Goal: Information Seeking & Learning: Learn about a topic

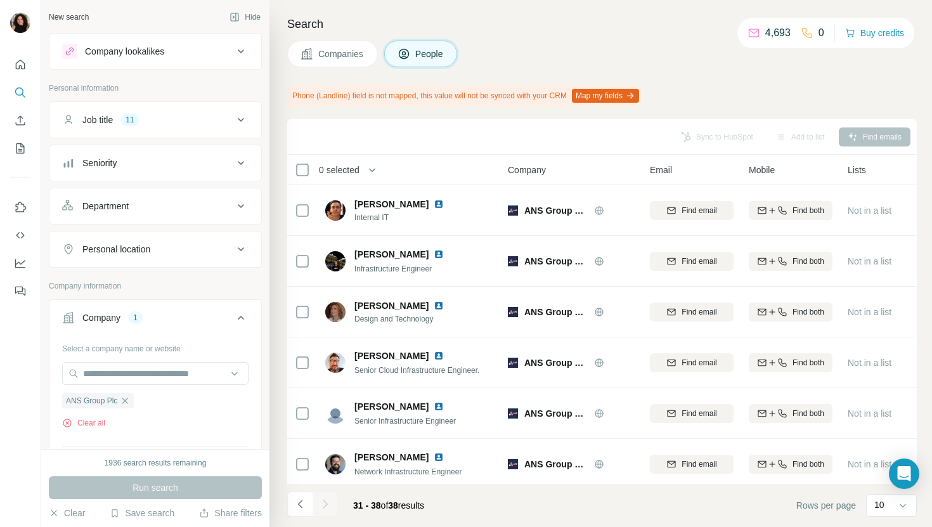
click at [332, 49] on span "Companies" at bounding box center [341, 54] width 46 height 13
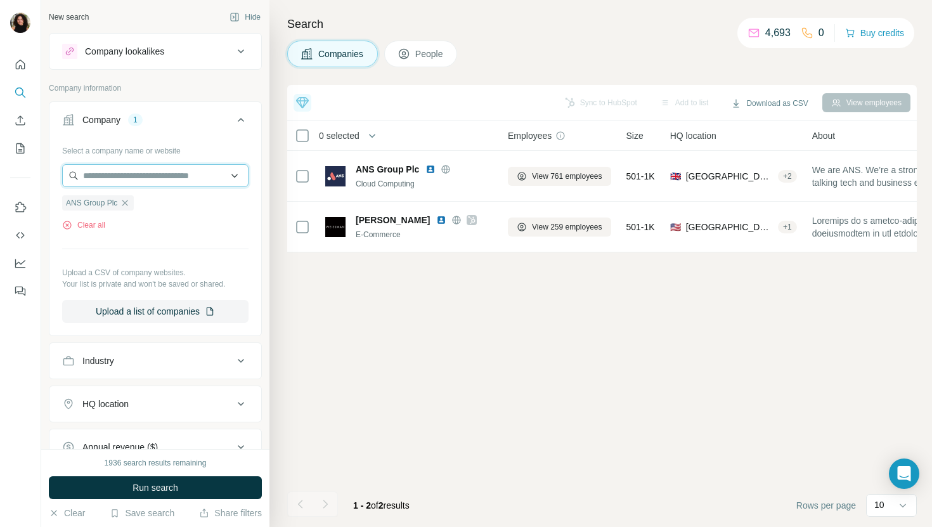
click at [153, 181] on input "text" at bounding box center [155, 175] width 186 height 23
paste input "**********"
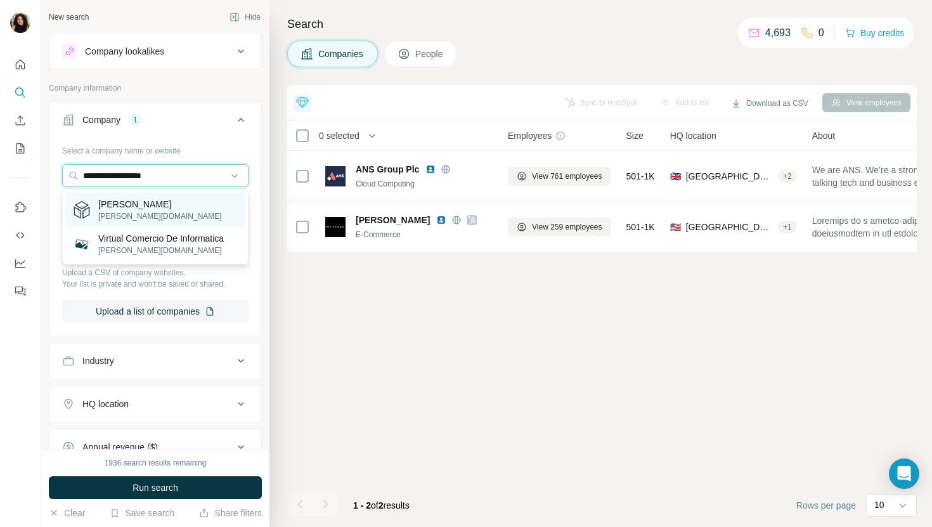
type input "**********"
click at [162, 209] on div "[PERSON_NAME] [PERSON_NAME][DOMAIN_NAME]" at bounding box center [155, 210] width 180 height 34
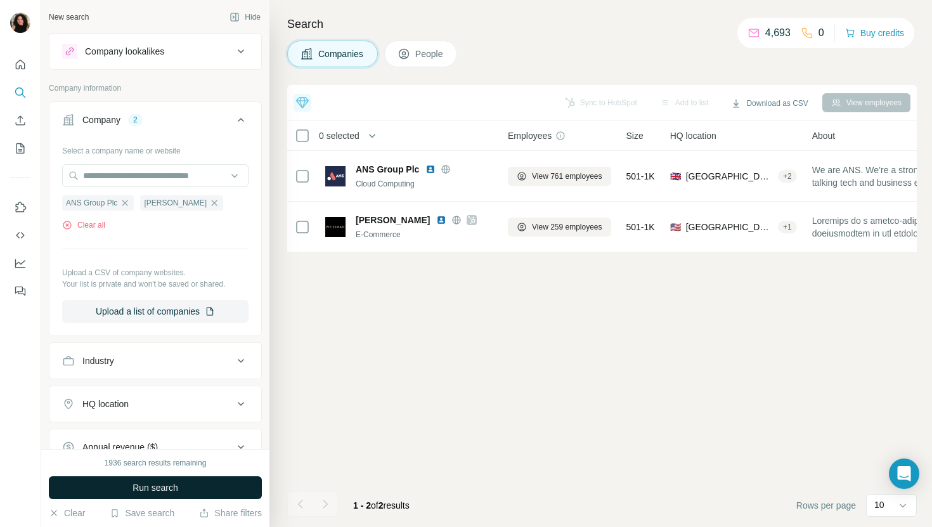
click at [134, 490] on span "Run search" at bounding box center [156, 487] width 46 height 13
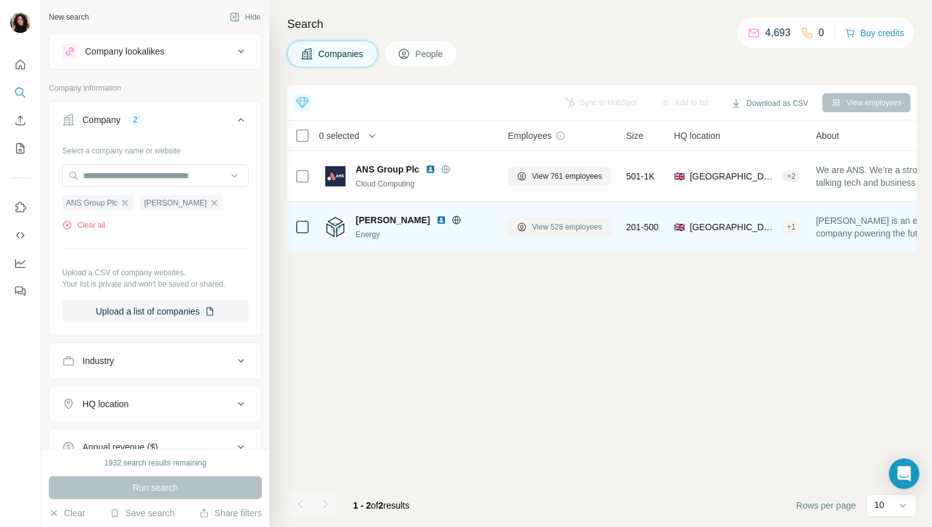
click at [540, 235] on button "View 528 employees" at bounding box center [559, 227] width 103 height 19
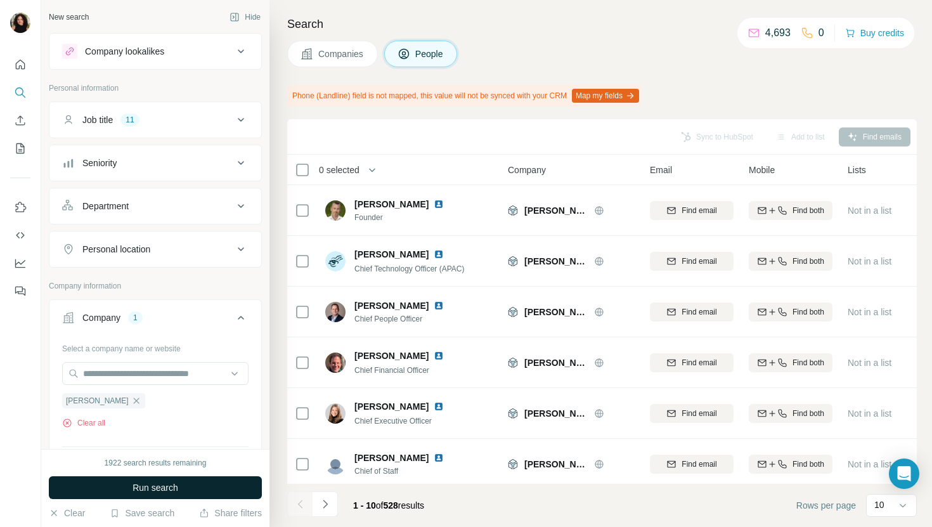
click at [233, 483] on button "Run search" at bounding box center [155, 487] width 213 height 23
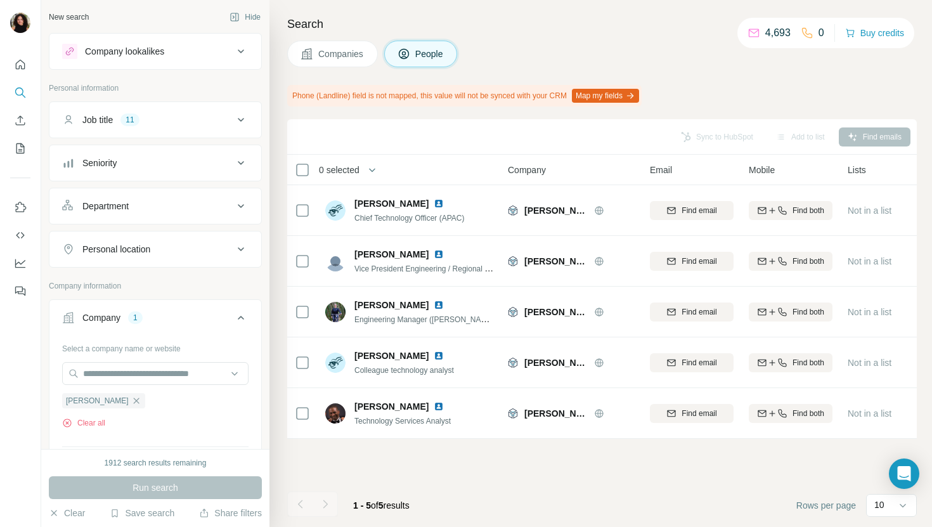
click at [318, 46] on button "Companies" at bounding box center [332, 54] width 91 height 27
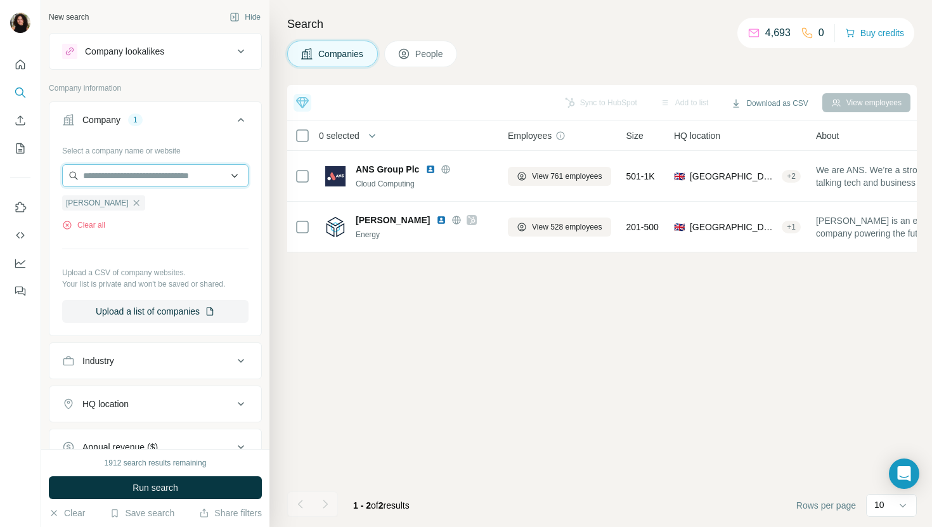
click at [168, 165] on input "text" at bounding box center [155, 175] width 186 height 23
paste input "**********"
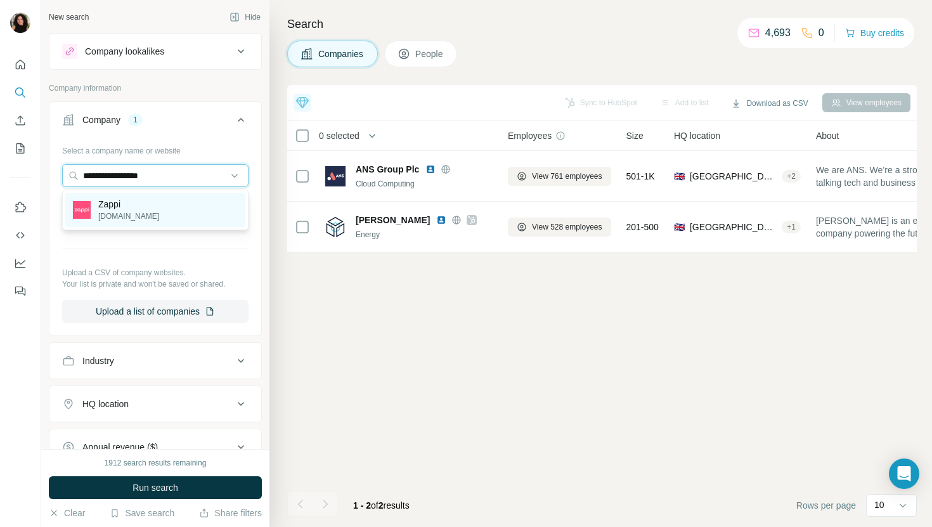
type input "**********"
click at [180, 207] on div "[PERSON_NAME] [PERSON_NAME][DOMAIN_NAME]" at bounding box center [155, 210] width 180 height 34
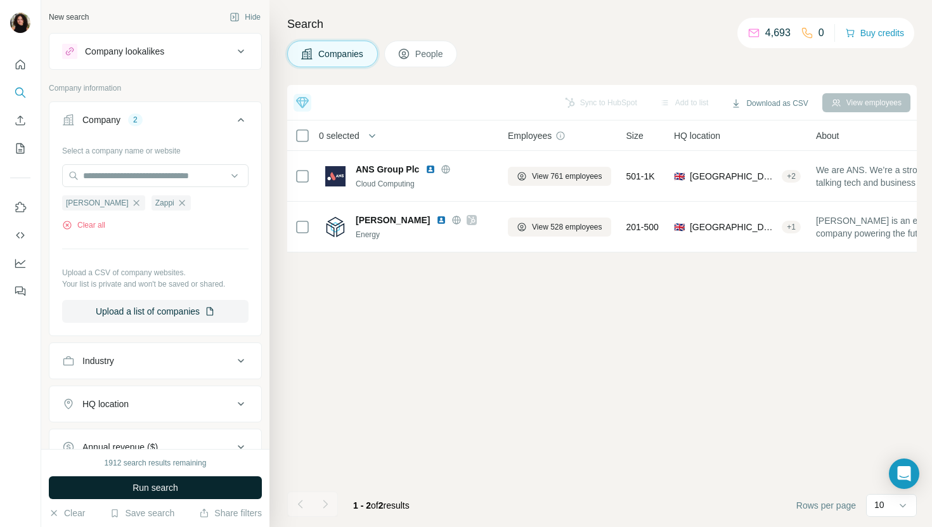
click at [133, 483] on span "Run search" at bounding box center [156, 487] width 46 height 13
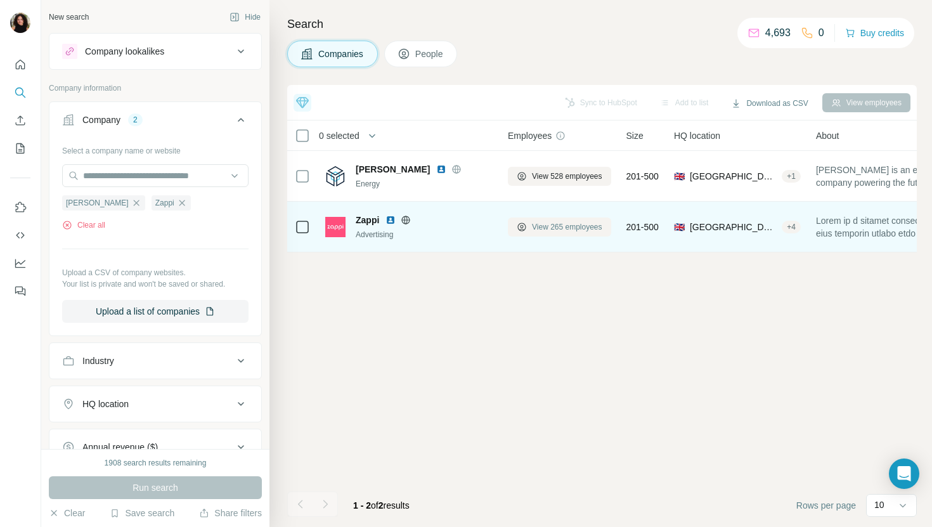
click at [545, 233] on button "View 265 employees" at bounding box center [559, 227] width 103 height 19
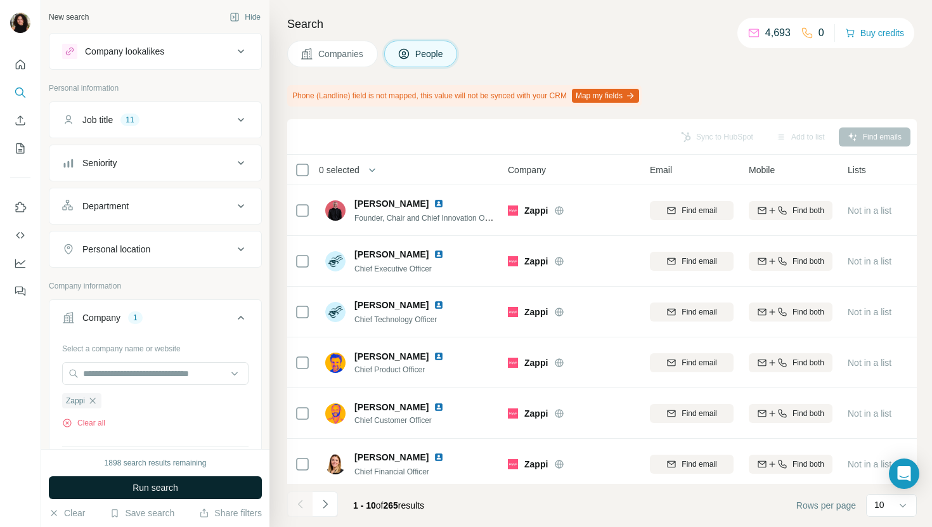
click at [219, 485] on button "Run search" at bounding box center [155, 487] width 213 height 23
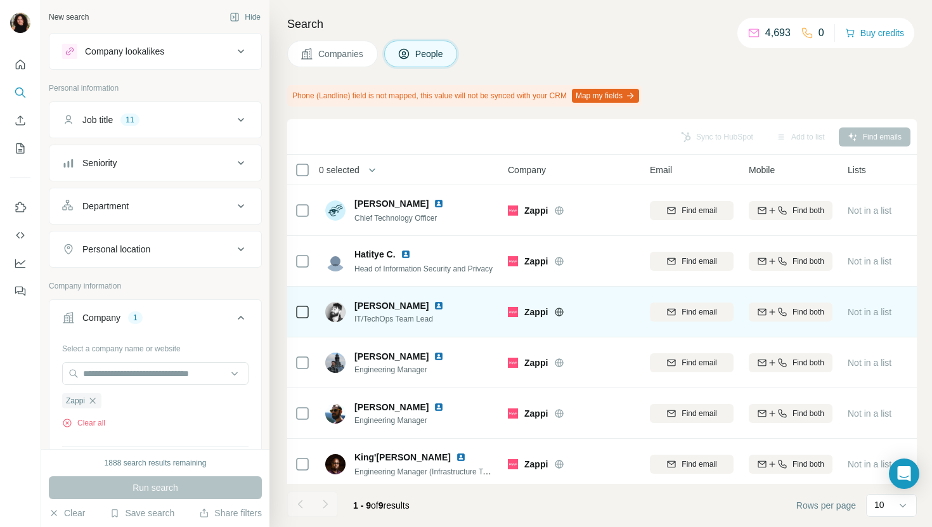
click at [434, 305] on img at bounding box center [439, 306] width 10 height 10
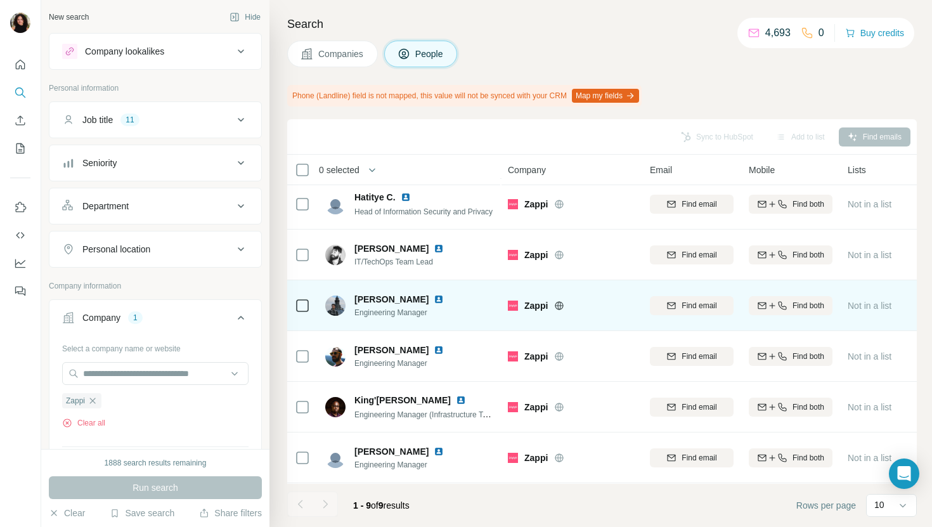
scroll to position [158, 0]
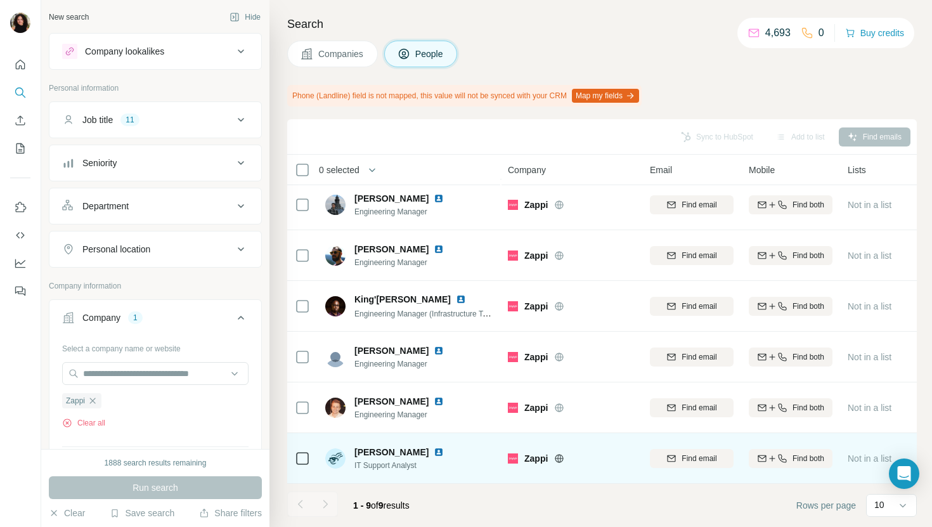
click at [434, 451] on img at bounding box center [439, 452] width 10 height 10
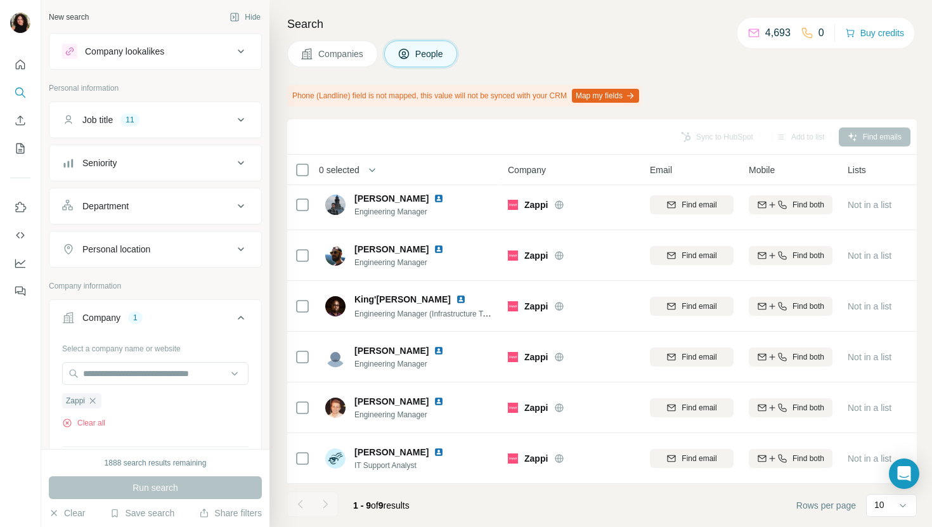
click at [324, 65] on button "Companies" at bounding box center [332, 54] width 91 height 27
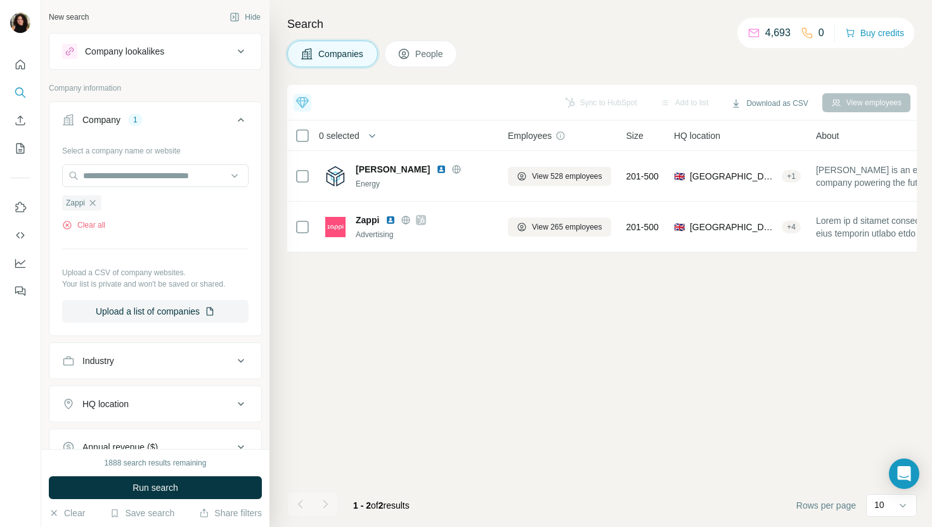
scroll to position [0, 0]
click at [171, 181] on input "text" at bounding box center [155, 175] width 186 height 23
paste input "**********"
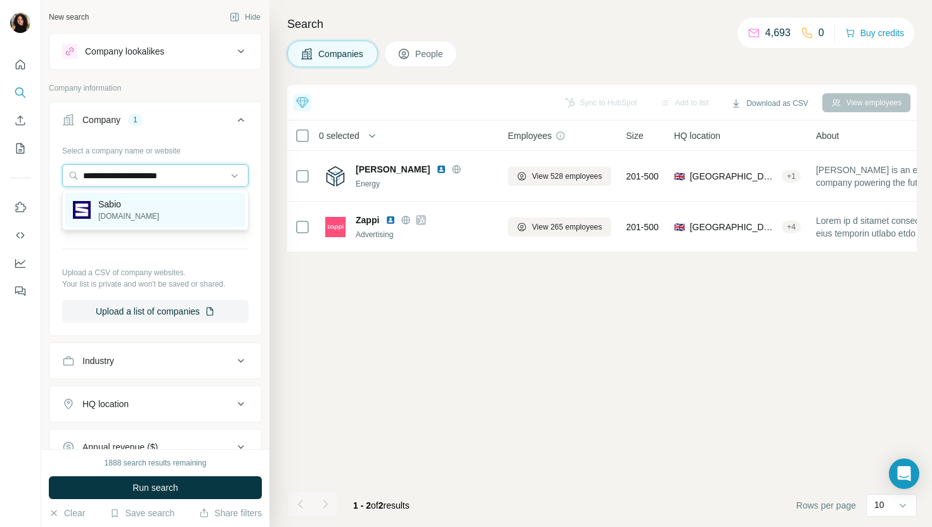
type input "**********"
click at [186, 205] on div "Sabio [DOMAIN_NAME]" at bounding box center [155, 210] width 180 height 34
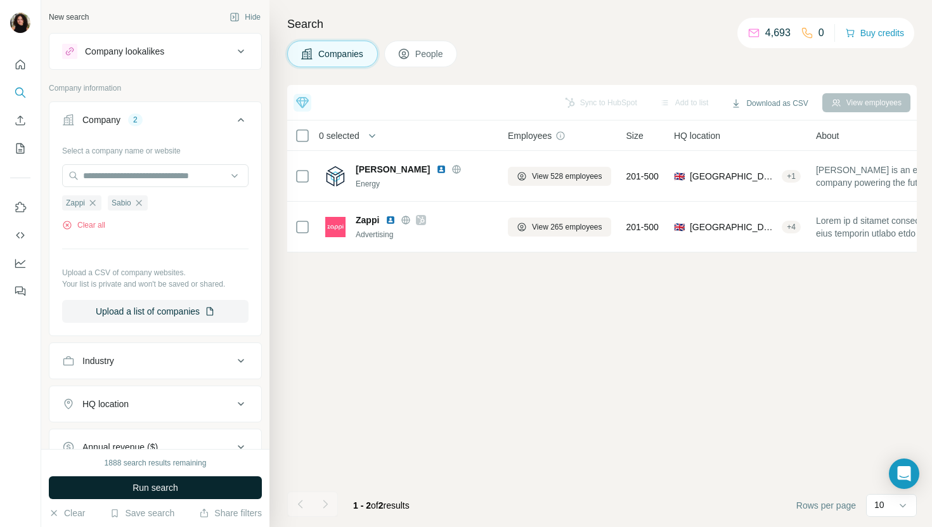
click at [163, 482] on span "Run search" at bounding box center [156, 487] width 46 height 13
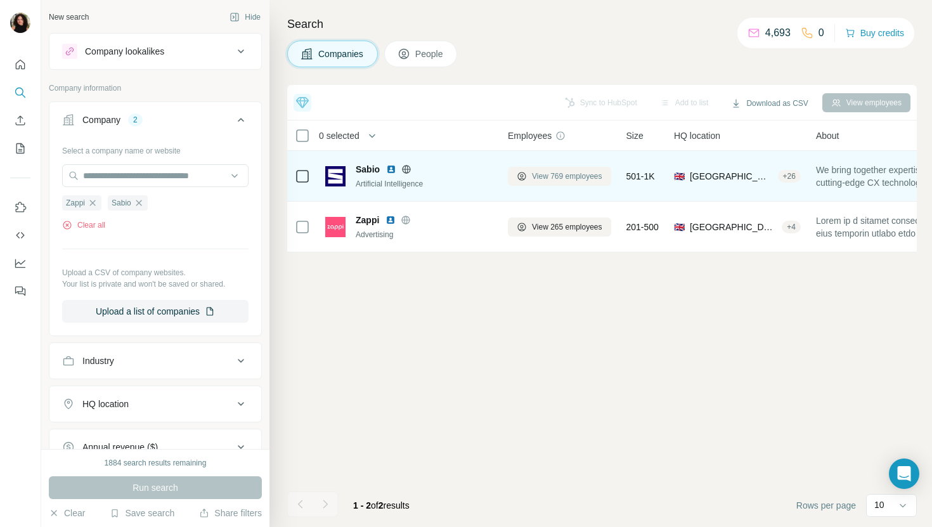
click at [569, 181] on span "View 769 employees" at bounding box center [567, 176] width 70 height 11
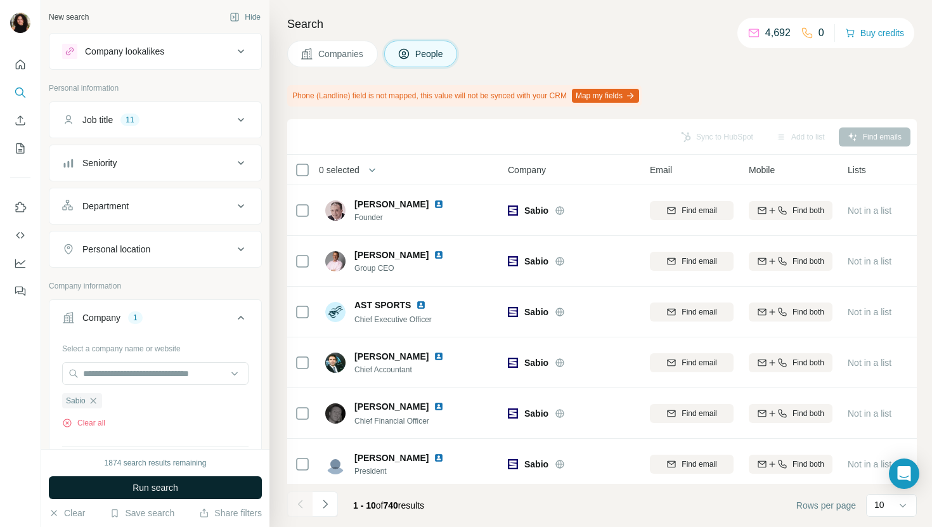
click at [220, 490] on button "Run search" at bounding box center [155, 487] width 213 height 23
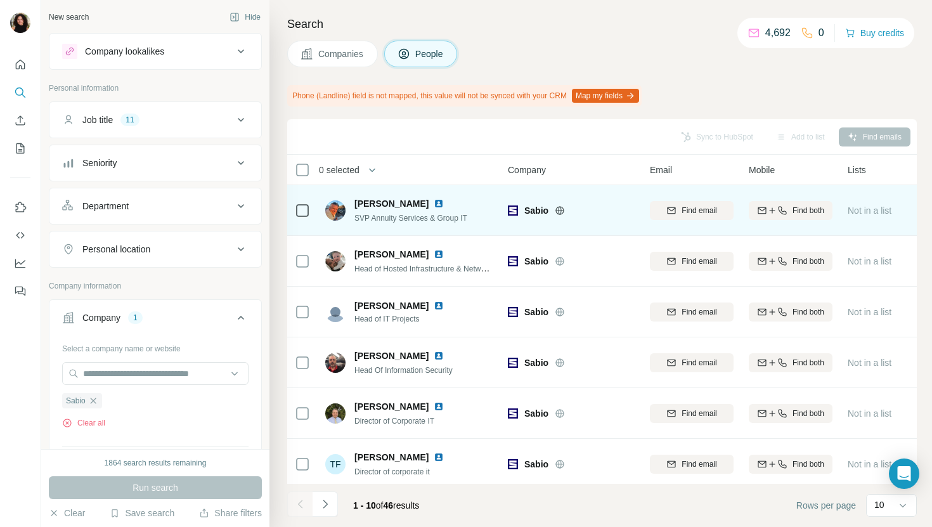
click at [436, 201] on img at bounding box center [439, 204] width 10 height 10
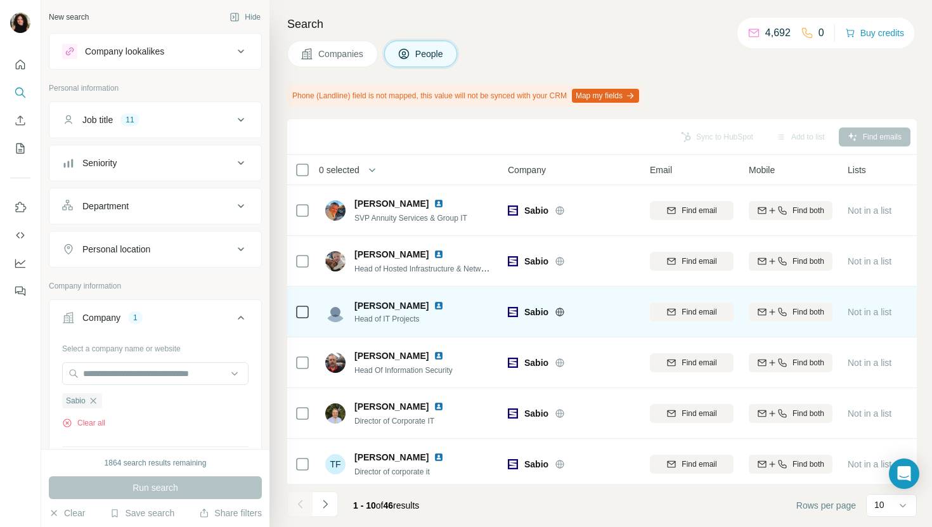
click at [434, 301] on img at bounding box center [439, 306] width 10 height 10
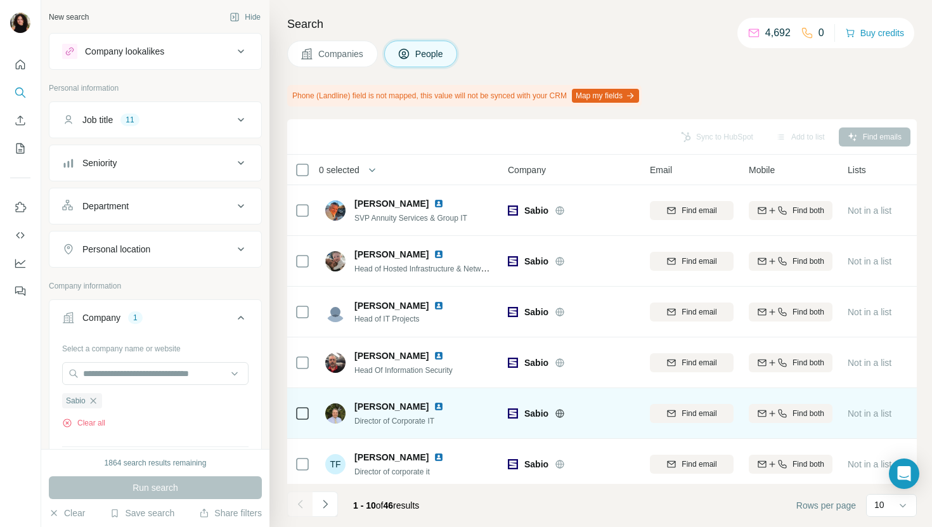
click at [434, 406] on img at bounding box center [439, 407] width 10 height 10
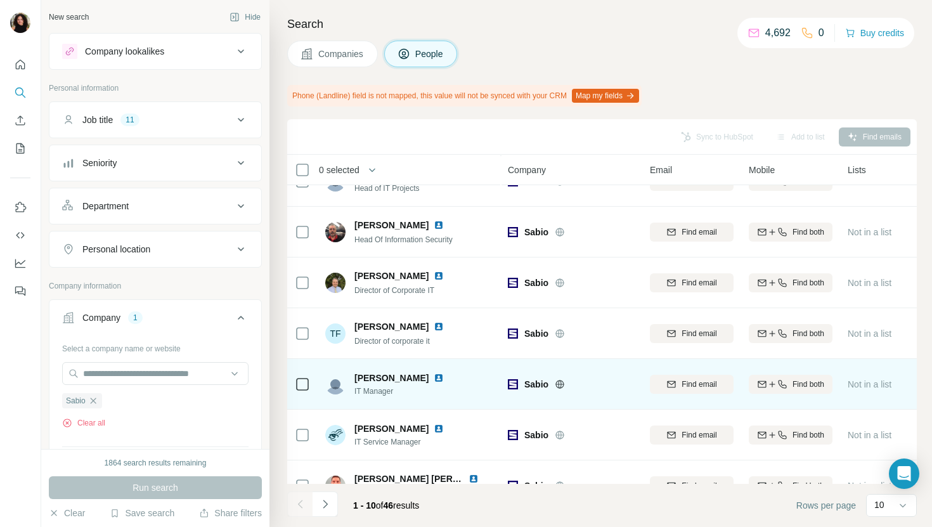
click at [434, 379] on img at bounding box center [439, 378] width 10 height 10
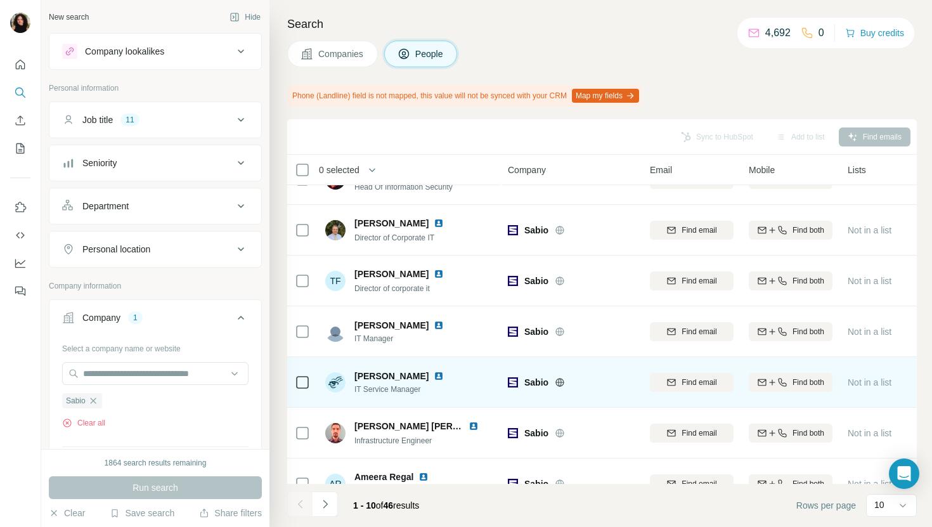
click at [444, 377] on img at bounding box center [439, 376] width 10 height 10
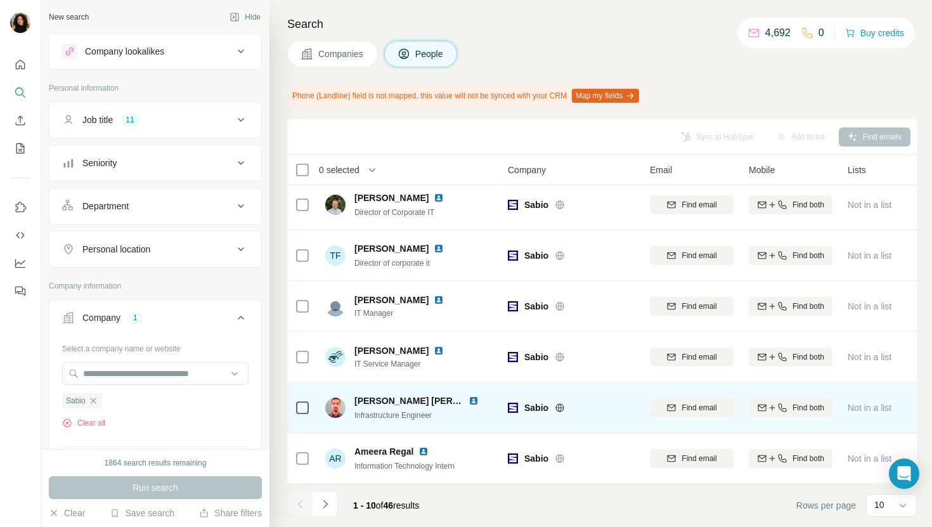
click at [469, 398] on img at bounding box center [474, 401] width 10 height 10
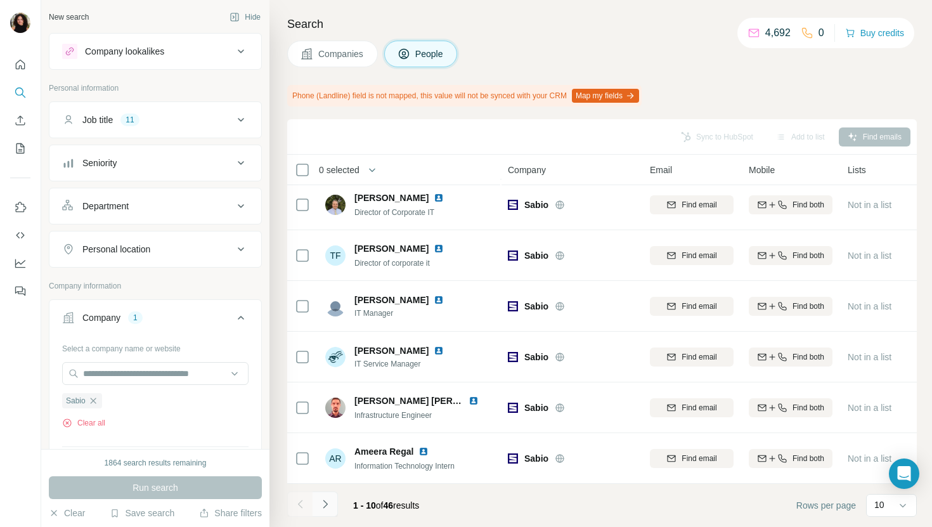
click at [332, 509] on button "Navigate to next page" at bounding box center [325, 504] width 25 height 25
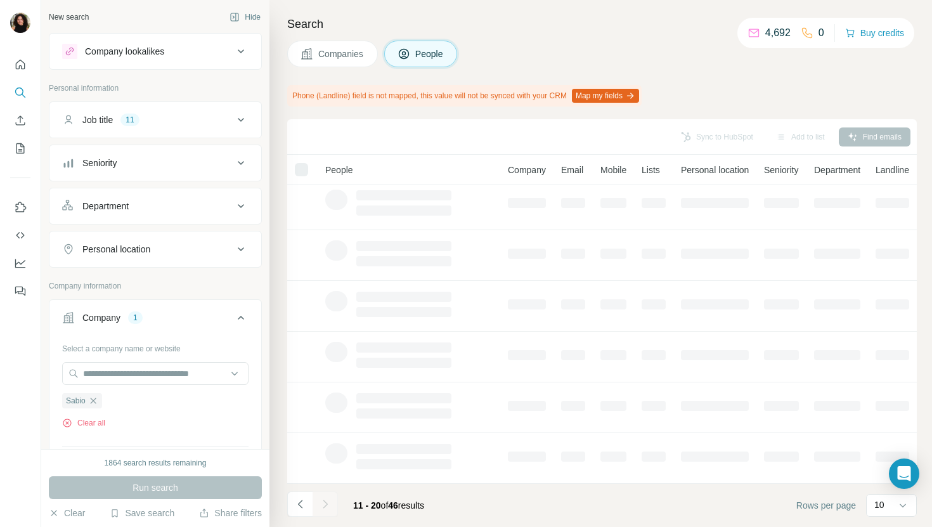
scroll to position [0, 0]
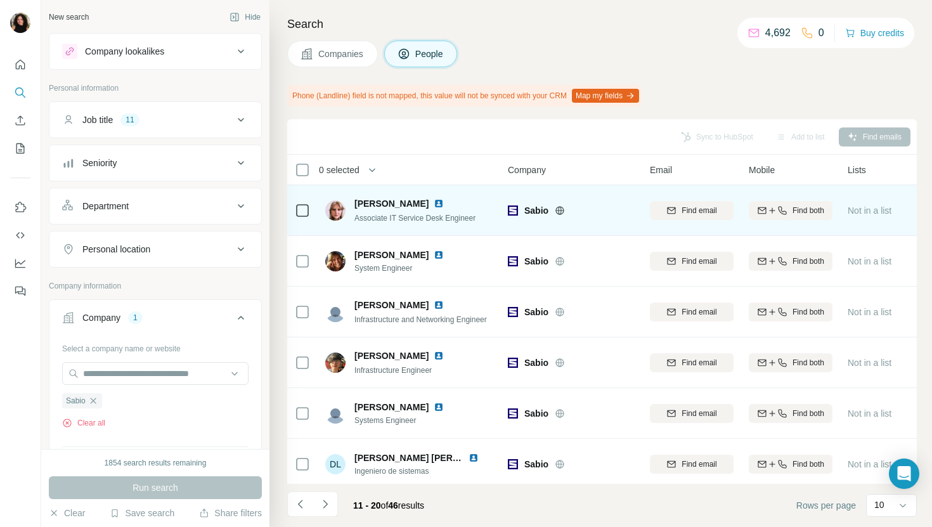
click at [434, 202] on img at bounding box center [439, 204] width 10 height 10
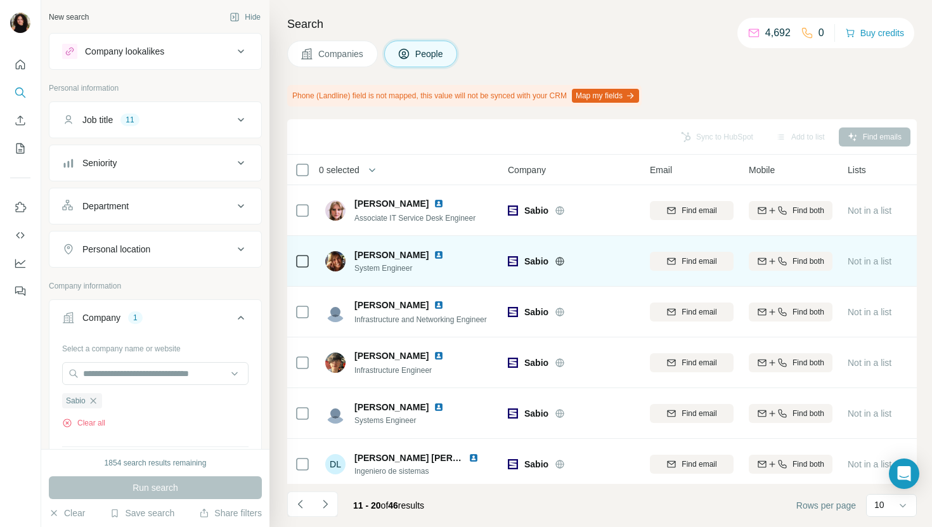
click at [434, 252] on img at bounding box center [439, 255] width 10 height 10
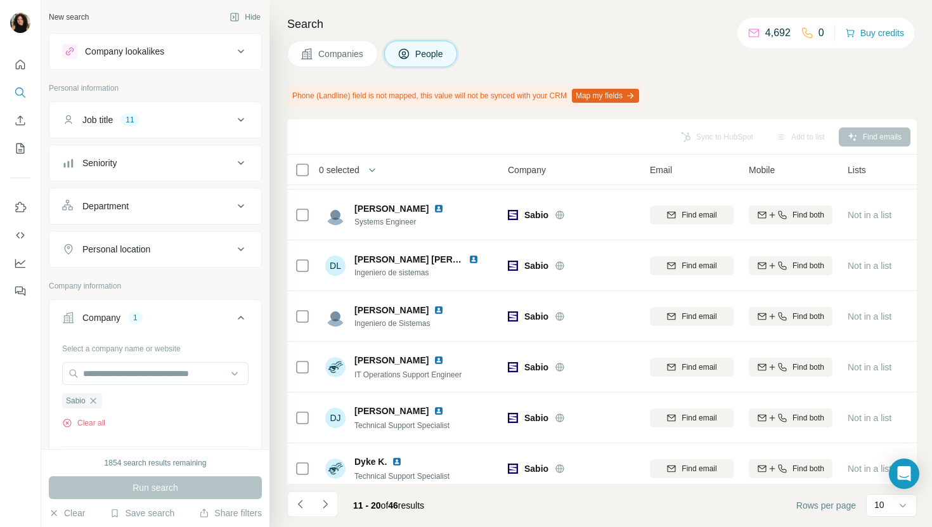
scroll to position [209, 0]
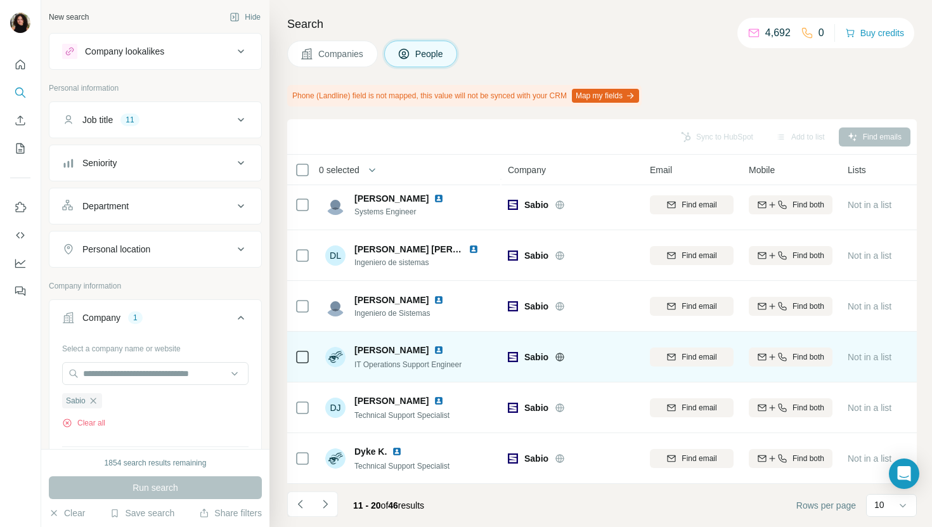
click at [434, 348] on img at bounding box center [439, 350] width 10 height 10
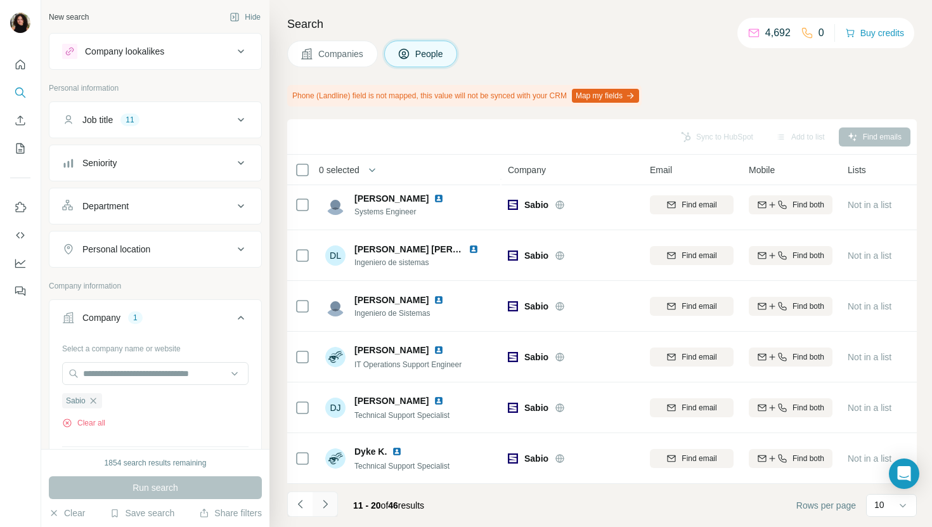
click at [330, 499] on icon "Navigate to next page" at bounding box center [325, 504] width 13 height 13
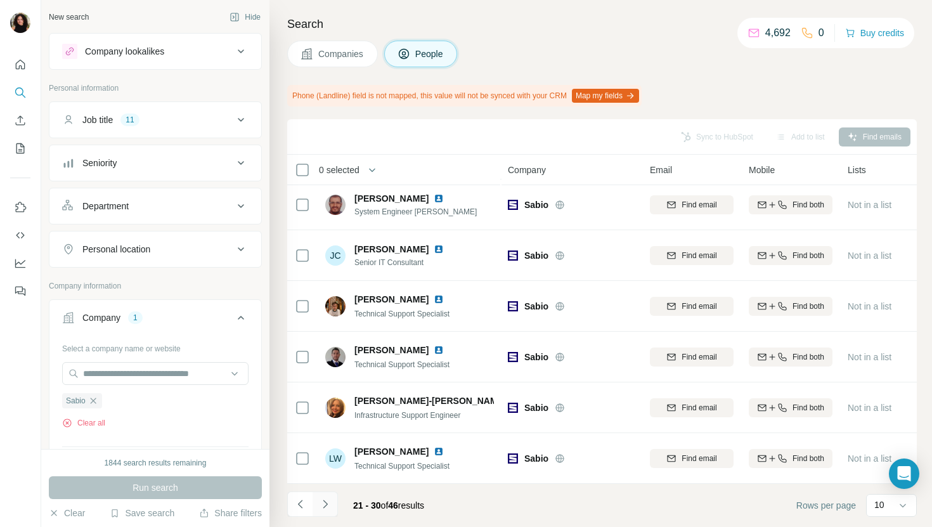
click at [324, 506] on icon "Navigate to next page" at bounding box center [325, 504] width 13 height 13
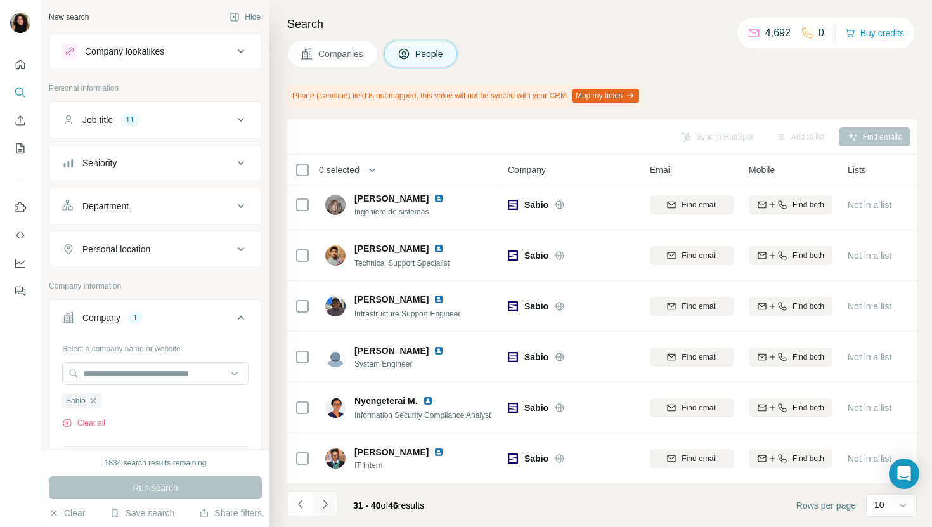
click at [329, 503] on icon "Navigate to next page" at bounding box center [325, 504] width 13 height 13
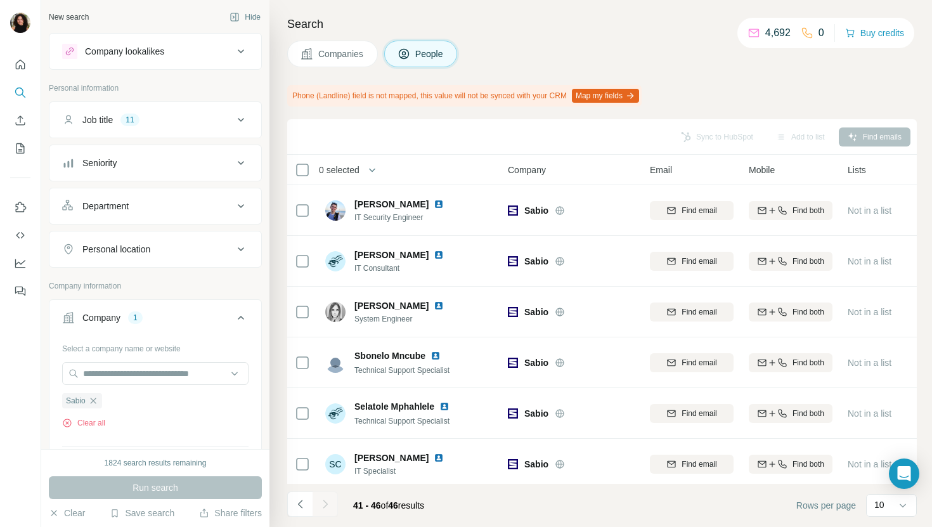
scroll to position [6, 0]
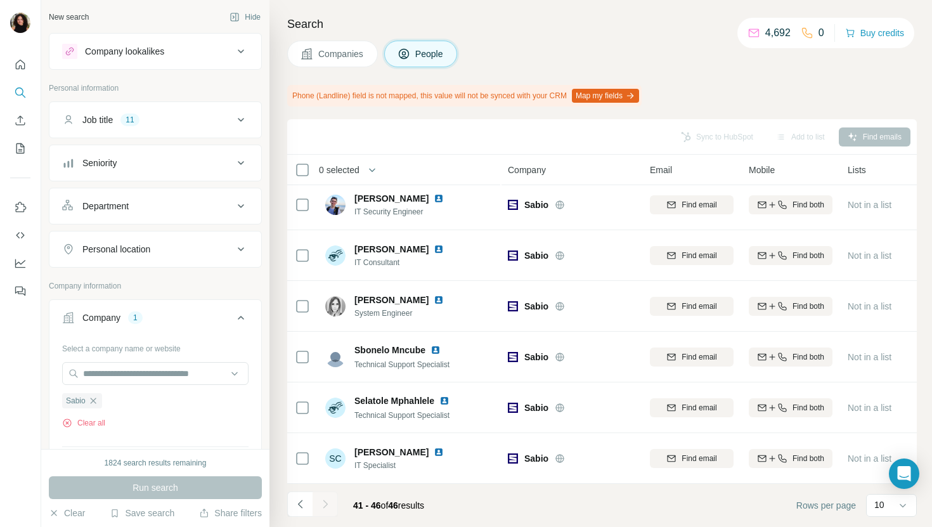
click at [324, 39] on div "Search Companies People Phone (Landline) field is not mapped, this value will n…" at bounding box center [601, 263] width 663 height 527
click at [299, 71] on div "Search Companies People Phone (Landline) field is not mapped, this value will n…" at bounding box center [601, 263] width 663 height 527
click at [325, 46] on button "Companies" at bounding box center [332, 54] width 91 height 27
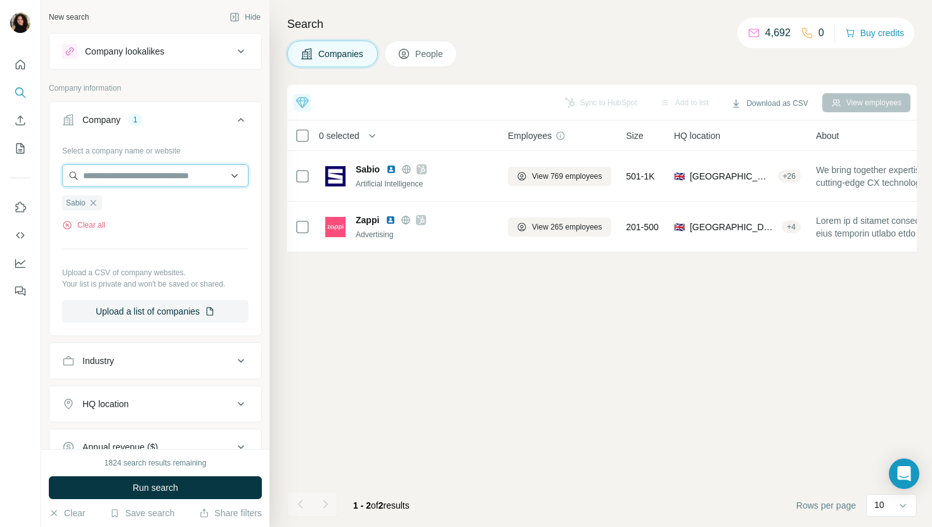
click at [180, 175] on input "text" at bounding box center [155, 175] width 186 height 23
paste input "**********"
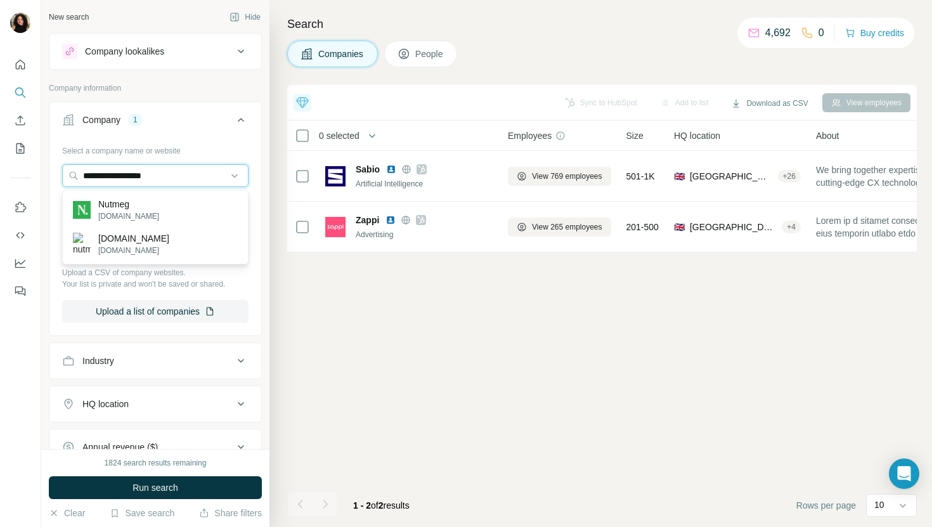
type input "**********"
click at [185, 207] on div "Nutmeg [DOMAIN_NAME]" at bounding box center [155, 210] width 180 height 34
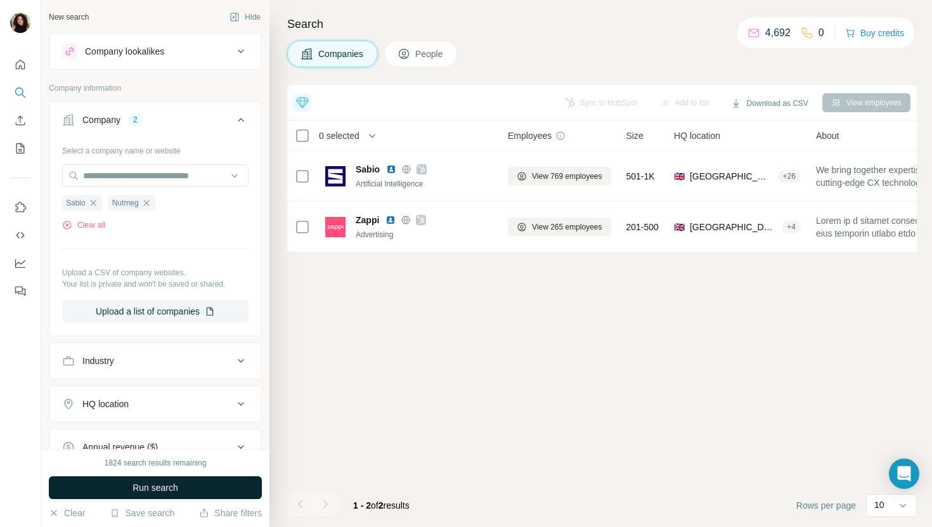
click at [188, 487] on button "Run search" at bounding box center [155, 487] width 213 height 23
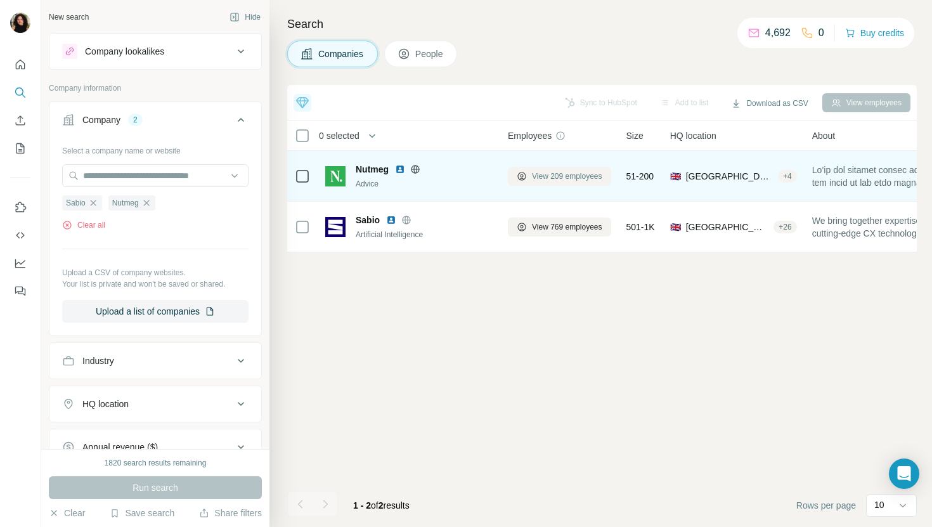
click at [547, 180] on span "View 209 employees" at bounding box center [567, 176] width 70 height 11
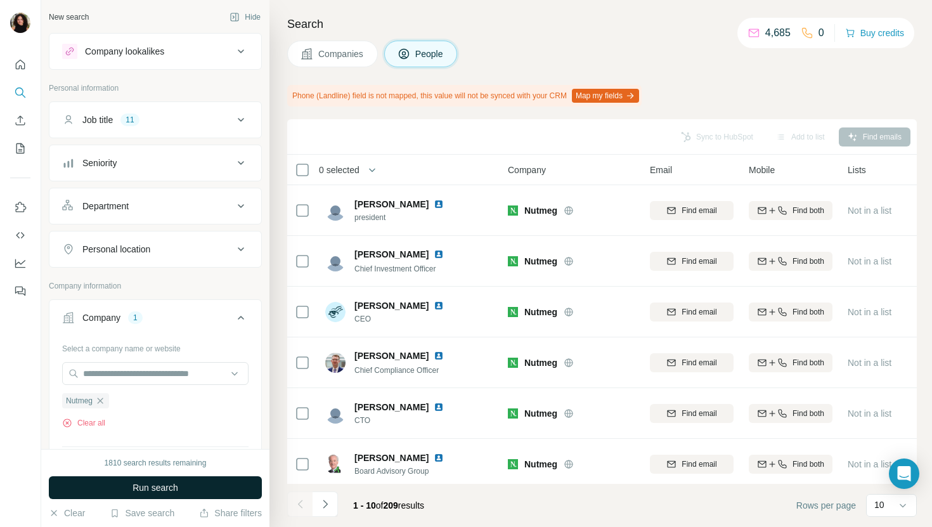
click at [247, 488] on button "Run search" at bounding box center [155, 487] width 213 height 23
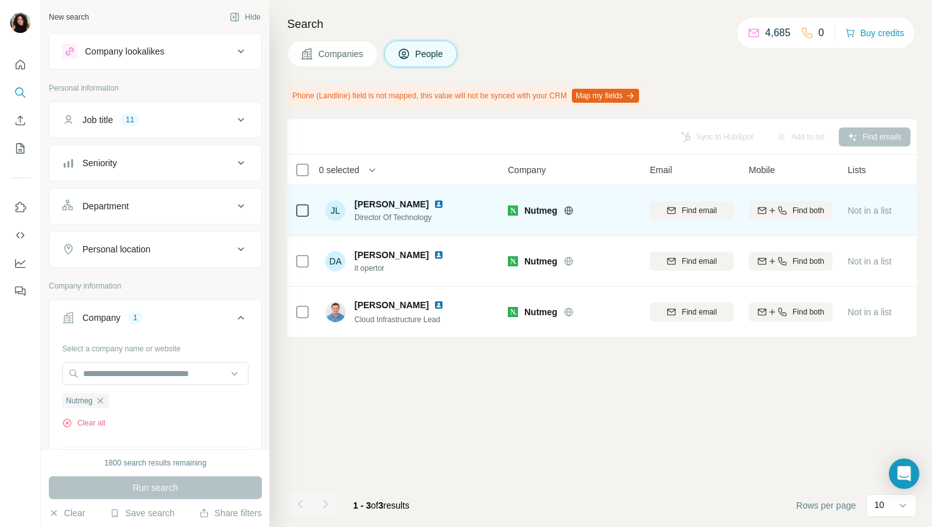
click at [437, 203] on img at bounding box center [439, 204] width 10 height 10
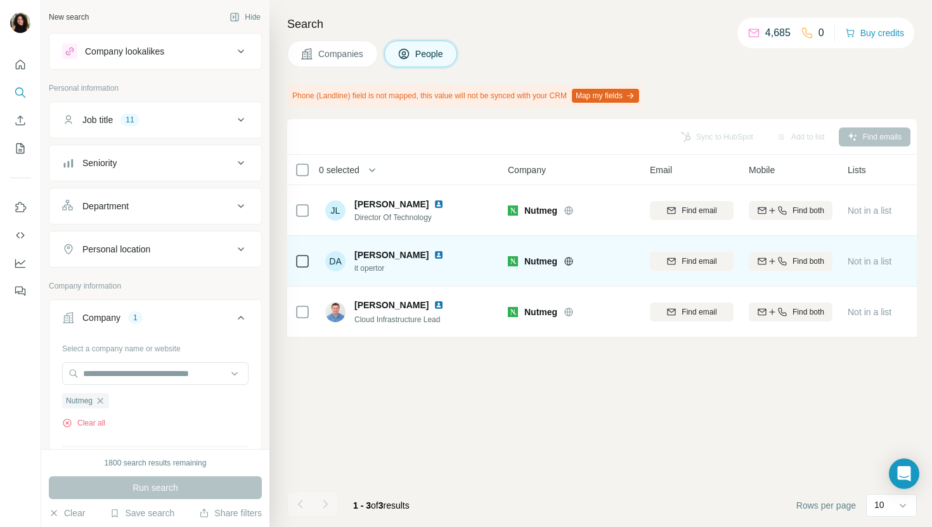
click at [444, 250] on img at bounding box center [439, 255] width 10 height 10
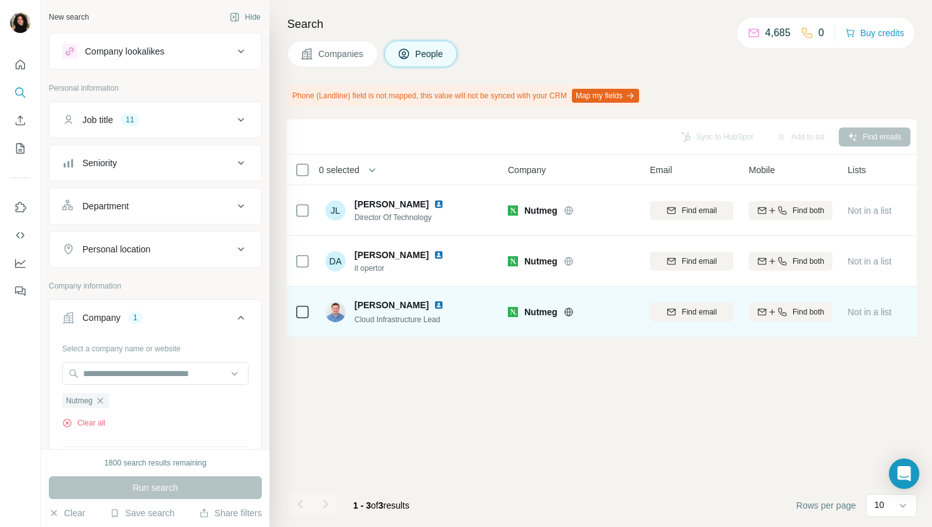
click at [434, 301] on img at bounding box center [439, 305] width 10 height 10
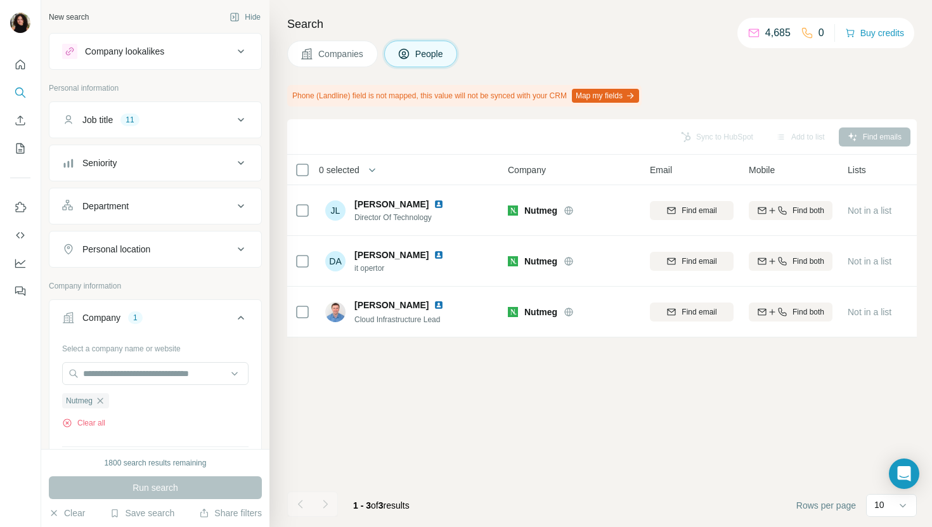
click at [310, 51] on icon at bounding box center [307, 54] width 13 height 13
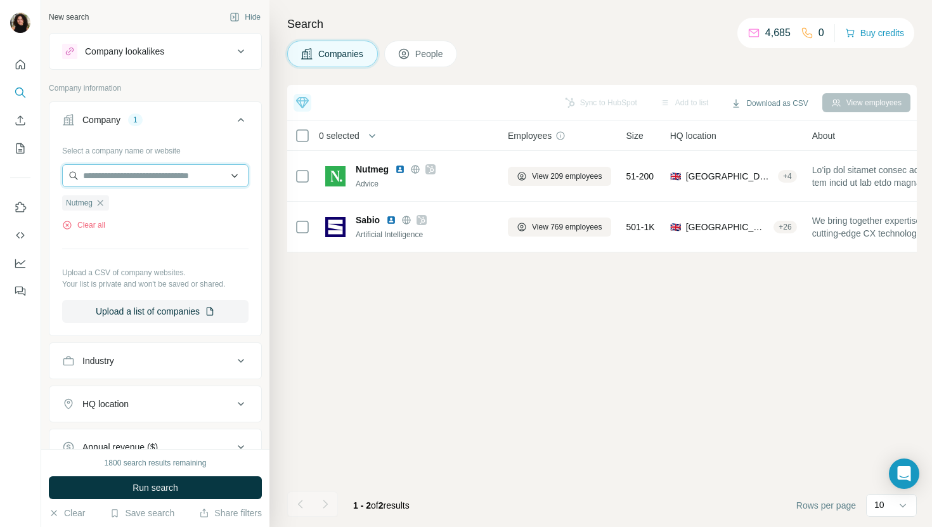
click at [150, 186] on input "text" at bounding box center [155, 175] width 186 height 23
paste input "**********"
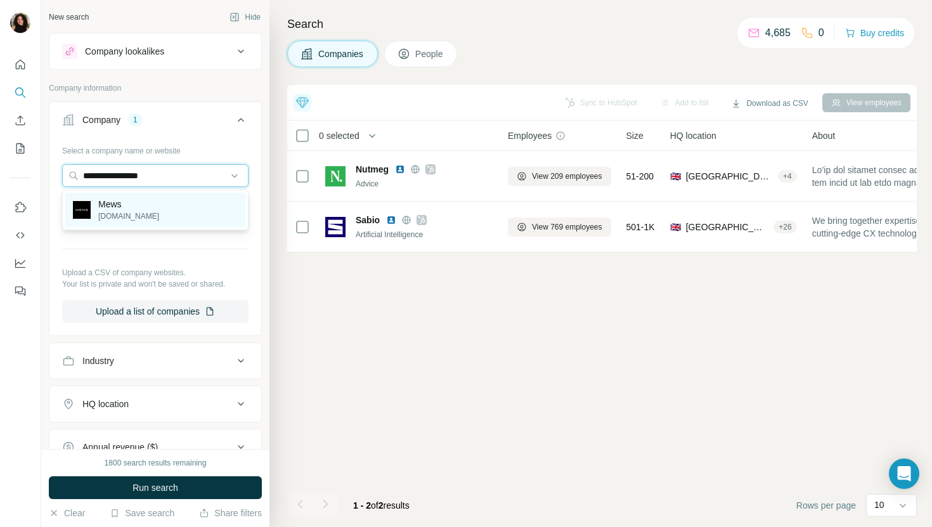
type input "**********"
click at [167, 200] on div "Mews [DOMAIN_NAME]" at bounding box center [155, 210] width 180 height 34
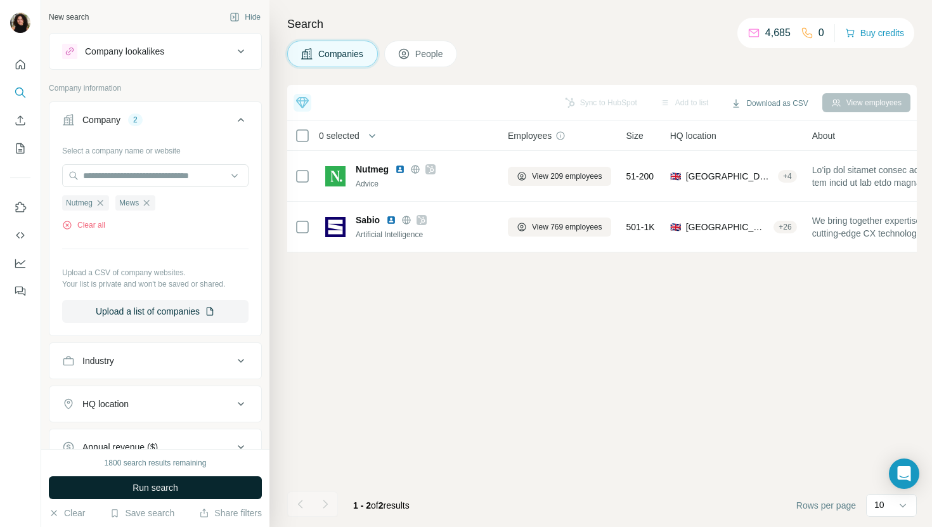
click at [164, 489] on span "Run search" at bounding box center [156, 487] width 46 height 13
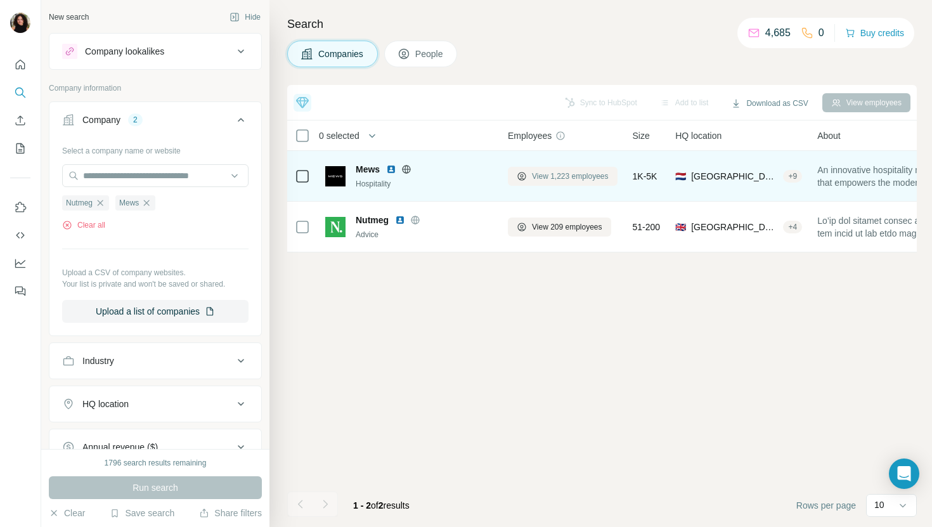
click at [584, 173] on span "View 1,223 employees" at bounding box center [570, 176] width 77 height 11
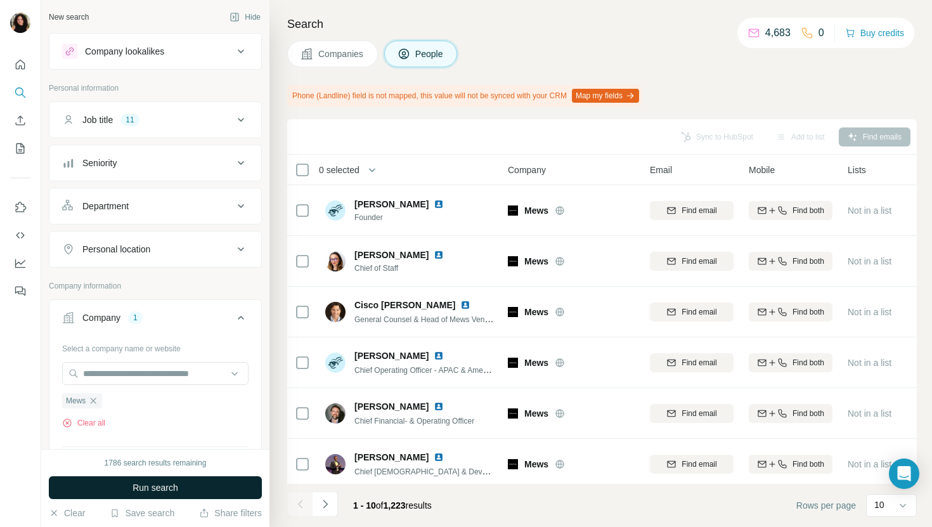
click at [241, 490] on button "Run search" at bounding box center [155, 487] width 213 height 23
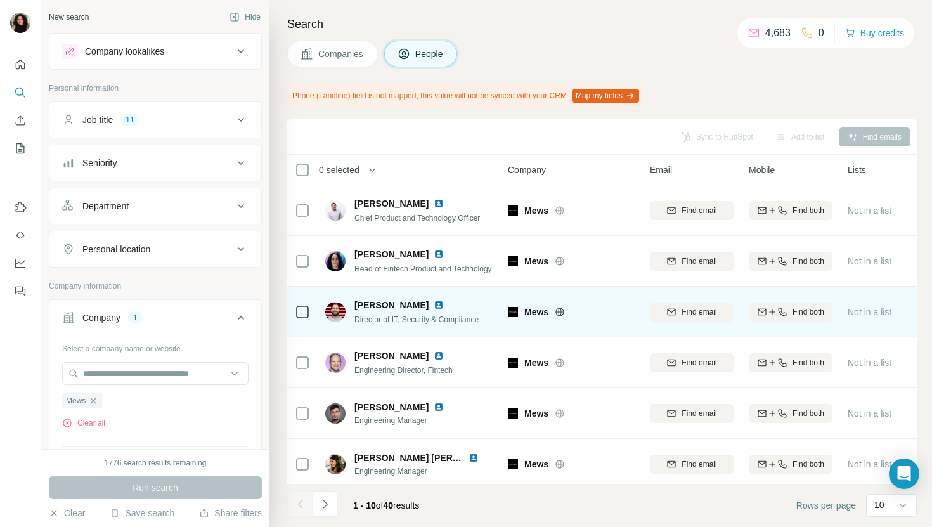
click at [434, 302] on img at bounding box center [439, 305] width 10 height 10
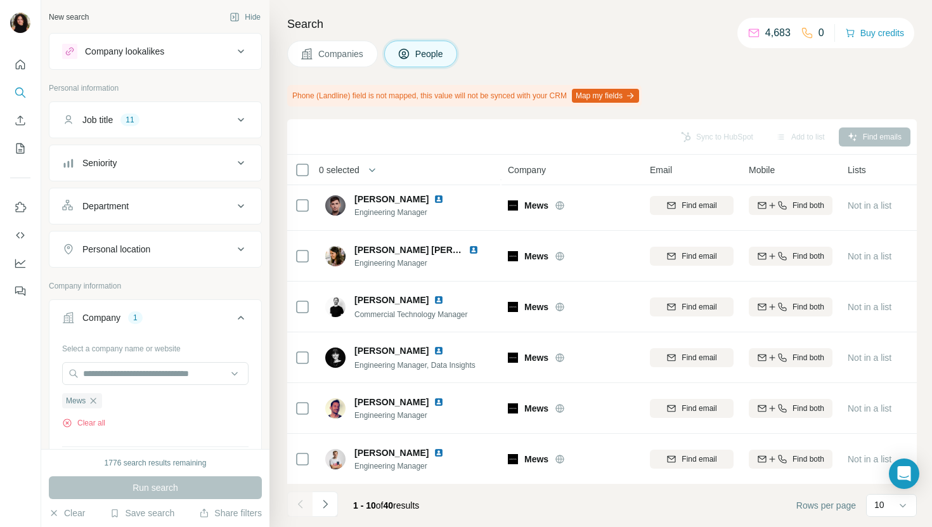
scroll to position [209, 0]
click at [322, 504] on icon "Navigate to next page" at bounding box center [325, 504] width 13 height 13
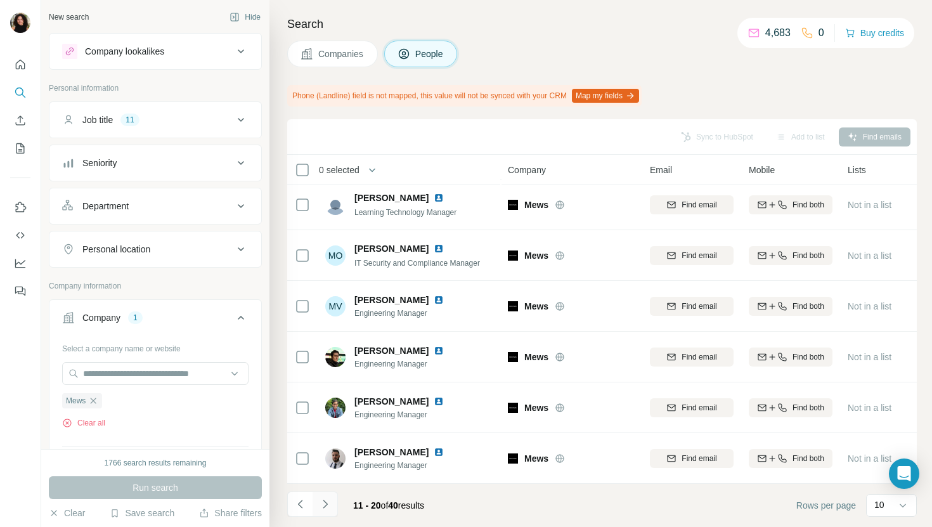
click at [322, 501] on icon "Navigate to next page" at bounding box center [325, 504] width 13 height 13
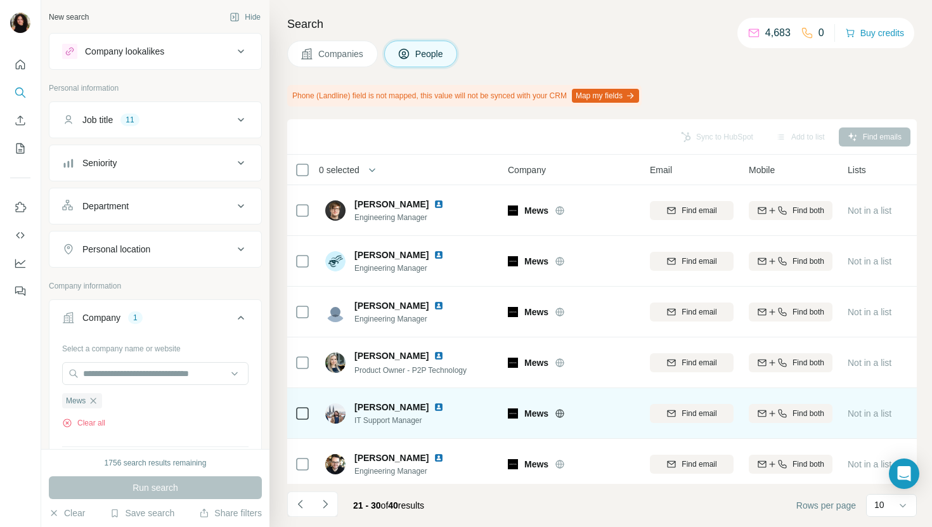
click at [434, 406] on img at bounding box center [439, 407] width 10 height 10
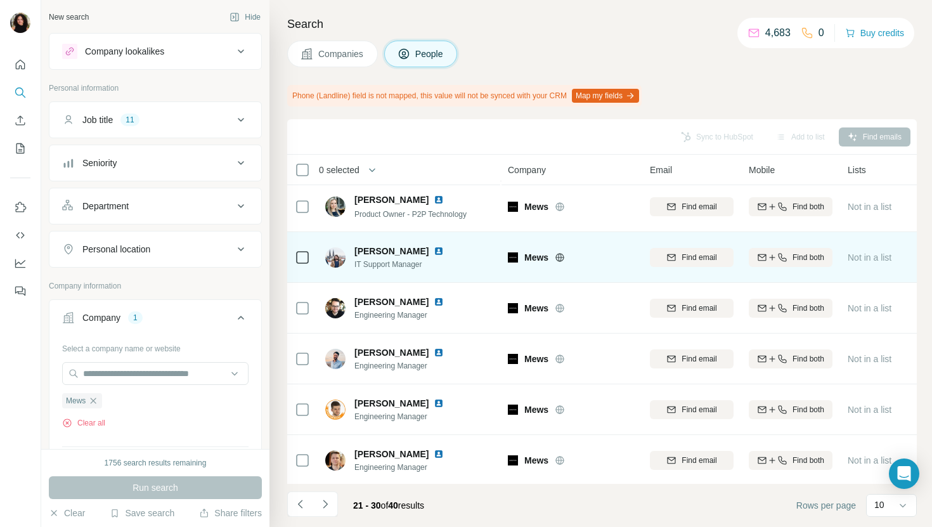
scroll to position [209, 0]
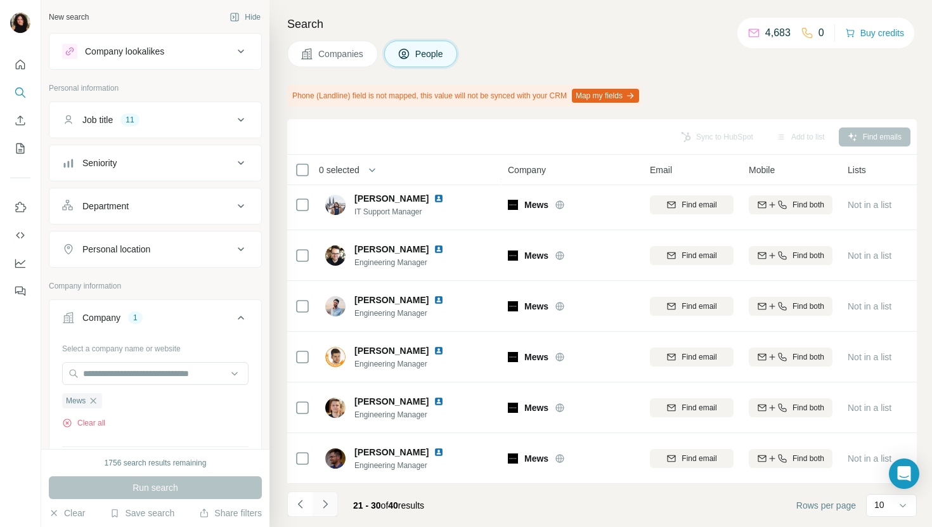
click at [323, 496] on button "Navigate to next page" at bounding box center [325, 504] width 25 height 25
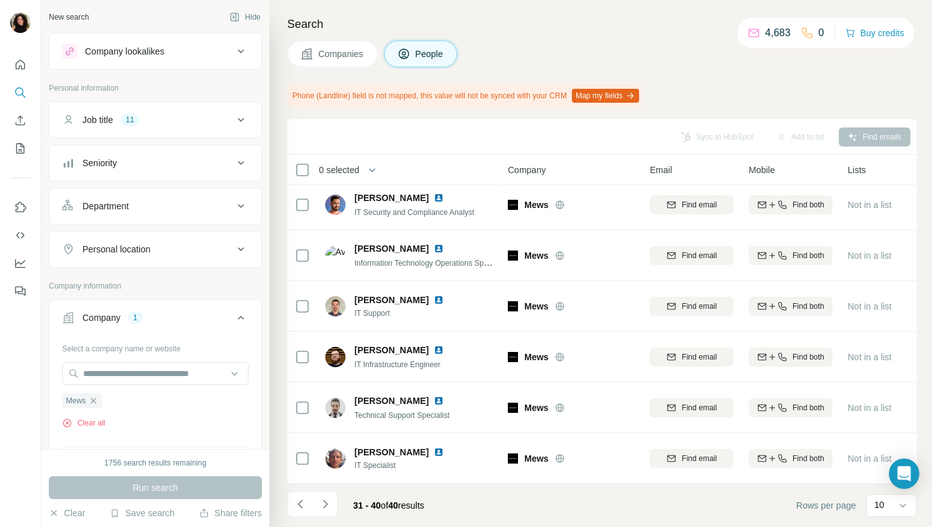
scroll to position [0, 0]
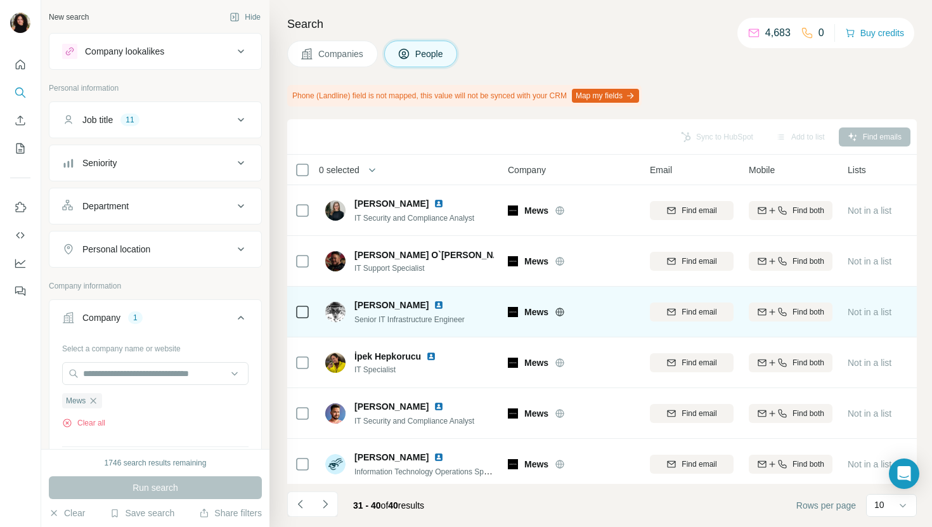
click at [434, 308] on img at bounding box center [439, 305] width 10 height 10
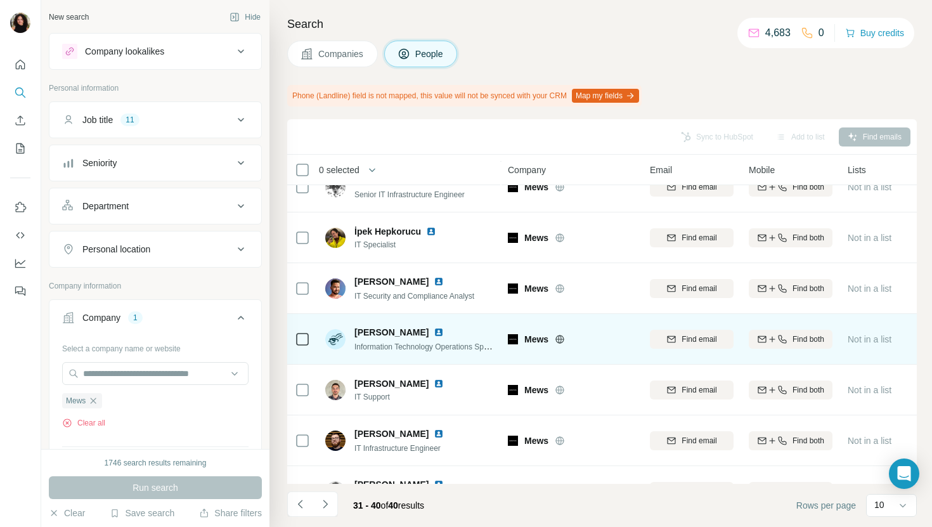
scroll to position [136, 0]
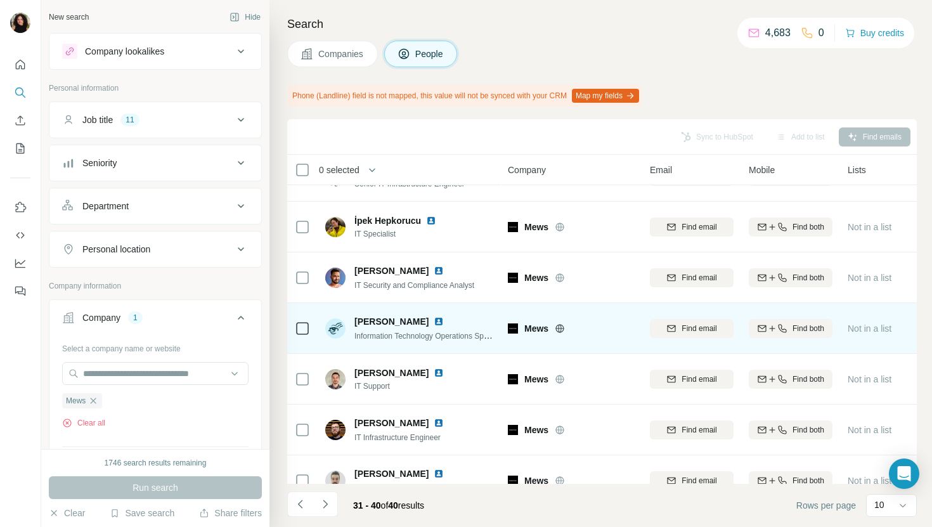
click at [434, 319] on img at bounding box center [439, 322] width 10 height 10
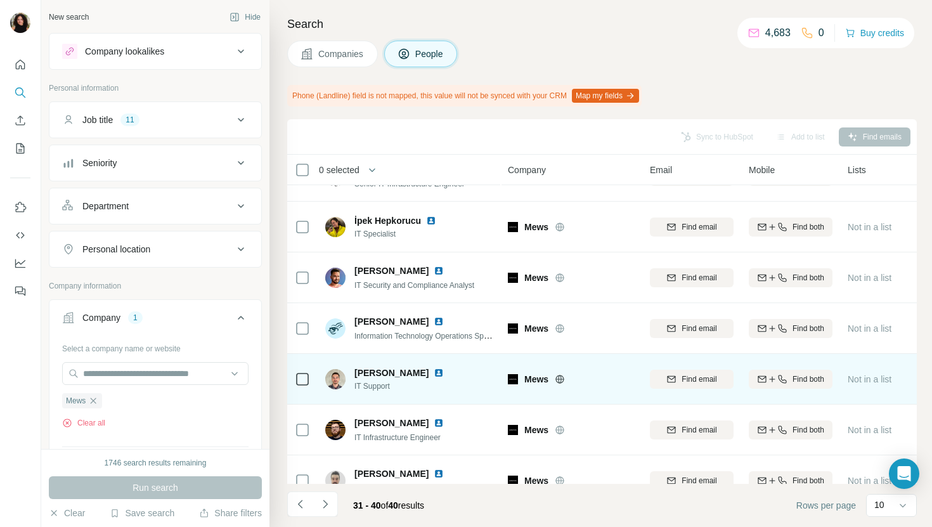
click at [434, 377] on img at bounding box center [439, 373] width 10 height 10
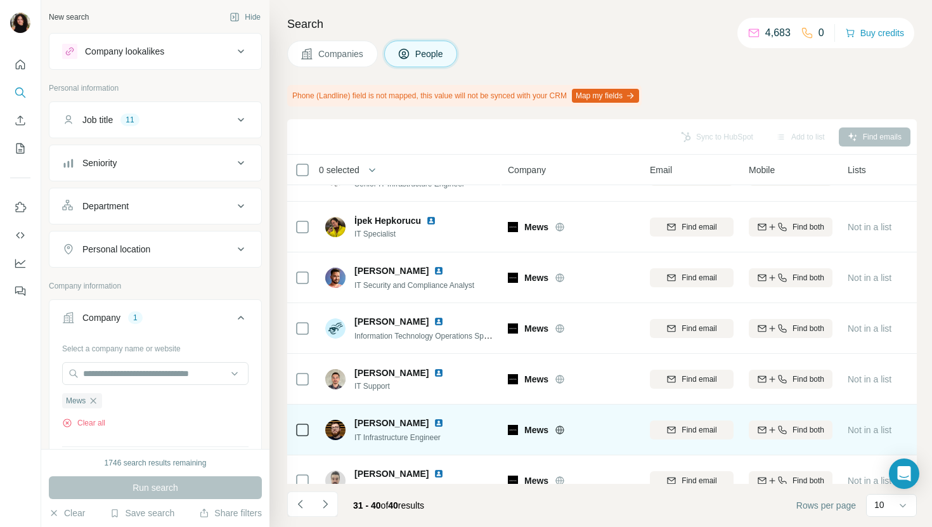
click at [436, 421] on img at bounding box center [439, 423] width 10 height 10
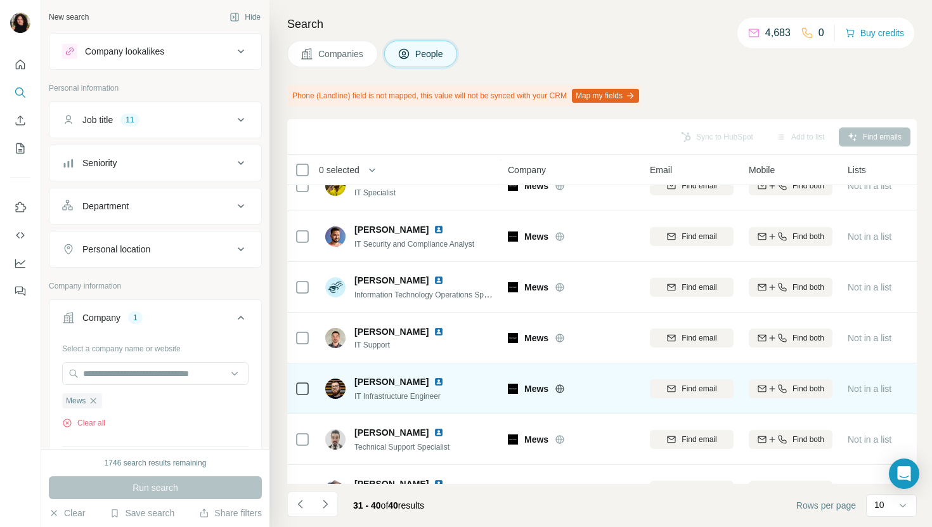
scroll to position [209, 0]
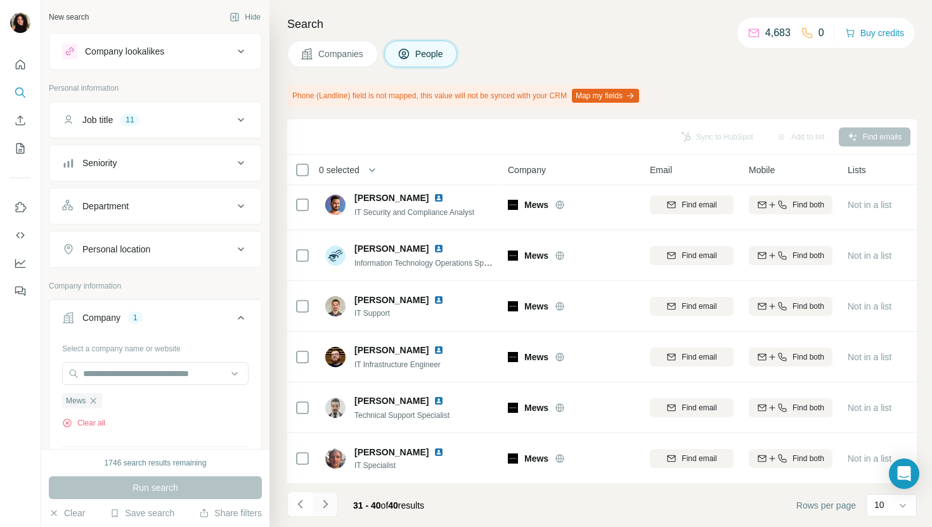
click at [330, 500] on icon "Navigate to next page" at bounding box center [325, 504] width 13 height 13
